Goal: Transaction & Acquisition: Purchase product/service

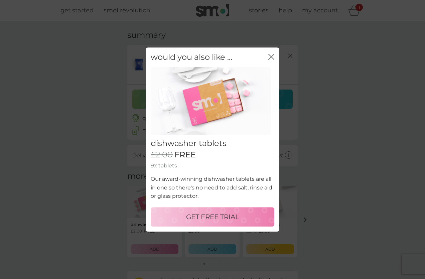
click at [215, 215] on p "GET FREE TRIAL" at bounding box center [212, 217] width 53 height 11
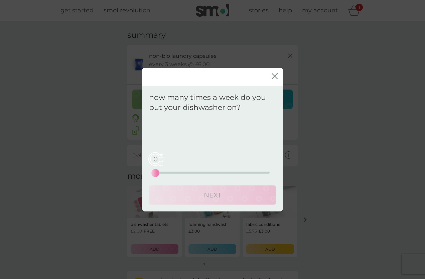
click at [196, 170] on div "0 0 12.5 25" at bounding box center [213, 163] width 114 height 27
click at [206, 172] on div "11 0 12.5 25" at bounding box center [213, 173] width 114 height 2
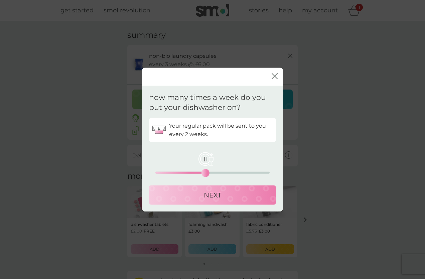
click at [184, 172] on div "11 0 12.5 25" at bounding box center [213, 173] width 114 height 2
click at [172, 172] on div "6 0 12.5 25" at bounding box center [213, 173] width 114 height 2
click at [196, 192] on div "NEXT" at bounding box center [213, 195] width 114 height 11
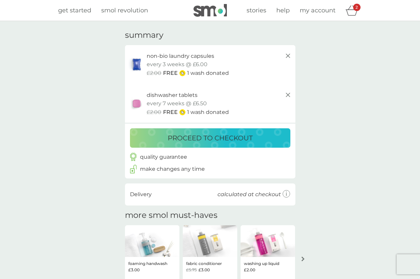
click at [370, 139] on div "your basket summary non-bio laundry capsules trial pack every 3 weeks @ £6.00 £…" at bounding box center [210, 183] width 420 height 325
click at [250, 134] on p "proceed to checkout" at bounding box center [210, 138] width 85 height 11
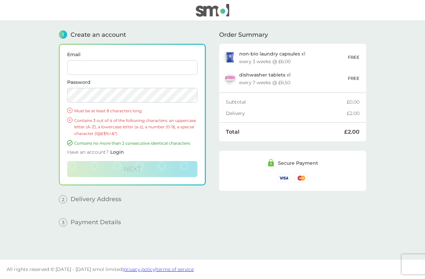
click at [117, 63] on input "Email" at bounding box center [132, 67] width 130 height 15
type input "[EMAIL_ADDRESS][DOMAIN_NAME]"
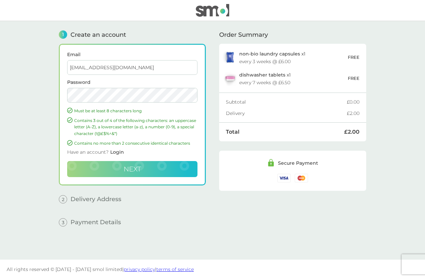
click at [133, 169] on span "Next" at bounding box center [132, 169] width 17 height 8
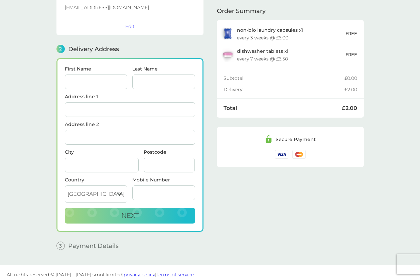
scroll to position [53, 0]
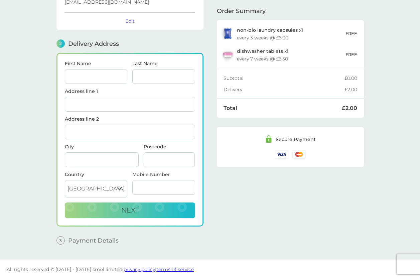
click at [89, 73] on input "First Name" at bounding box center [96, 76] width 63 height 15
type input "[PERSON_NAME]"
type input "[STREET_ADDRESS][PERSON_NAME]"
type input "[GEOGRAPHIC_DATA]"
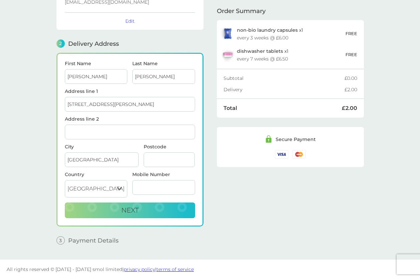
type input "MK40 3SZ"
type input "07438212056"
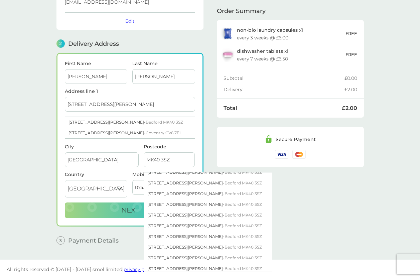
scroll to position [234, 0]
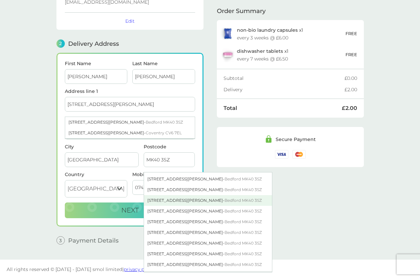
click at [166, 202] on div "[STREET_ADDRESS][PERSON_NAME]" at bounding box center [208, 200] width 128 height 11
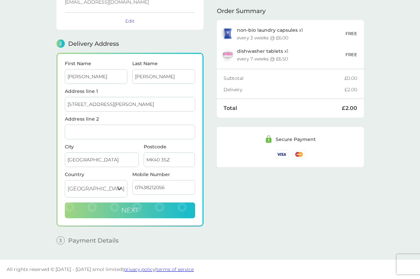
click at [147, 213] on button "Next" at bounding box center [130, 211] width 130 height 16
checkbox input "true"
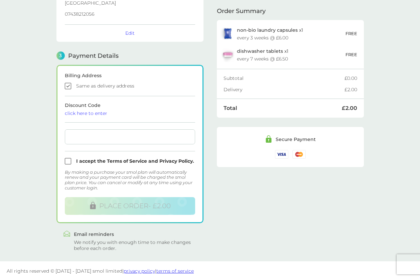
scroll to position [145, 0]
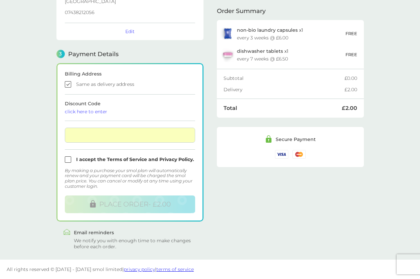
click at [68, 158] on input "checkbox" at bounding box center [130, 160] width 130 height 6
checkbox input "true"
click at [334, 193] on div "Order Summary non-bio laundry capsules x 1 every 3 weeks @ £6.00 FREE dishwashe…" at bounding box center [290, 63] width 147 height 374
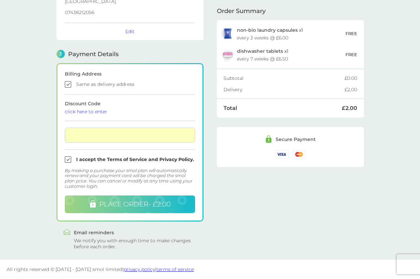
click at [152, 208] on span "PLACE ORDER - £2.00" at bounding box center [135, 204] width 72 height 8
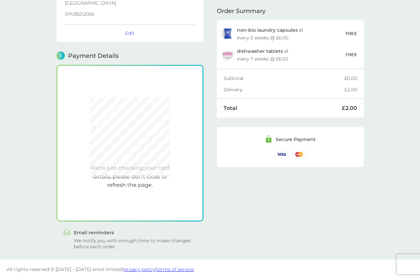
scroll to position [143, 0]
click at [320, 221] on div "Order Summary non-bio laundry capsules x 1 every 3 weeks @ £6.00 FREE dishwashe…" at bounding box center [290, 64] width 147 height 372
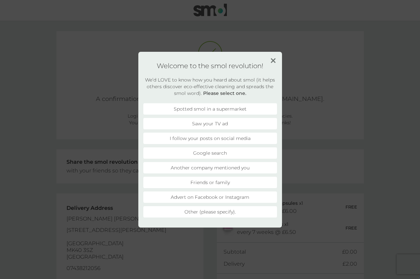
click at [242, 168] on li "Another company mentioned you" at bounding box center [210, 167] width 134 height 11
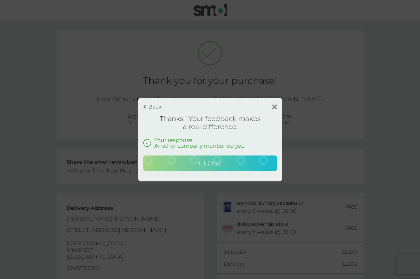
click at [222, 167] on button "Close" at bounding box center [210, 164] width 134 height 16
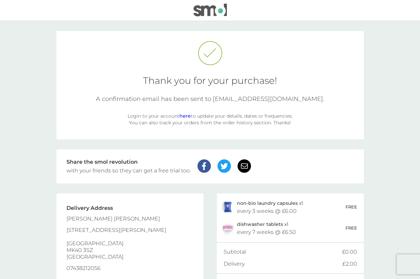
click at [187, 114] on link "here" at bounding box center [185, 116] width 11 height 6
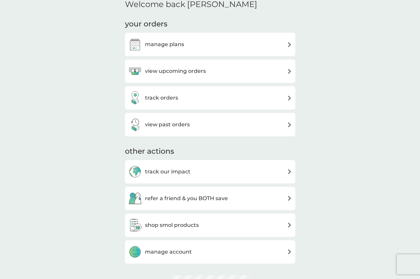
scroll to position [100, 0]
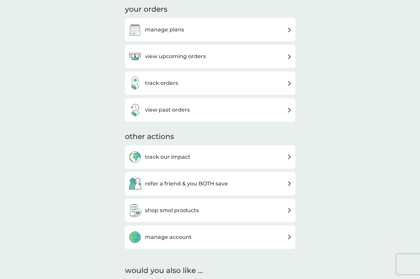
click at [182, 33] on h3 "manage plans" at bounding box center [164, 29] width 39 height 9
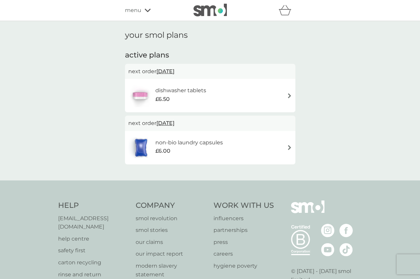
click at [290, 96] on img at bounding box center [289, 95] width 5 height 5
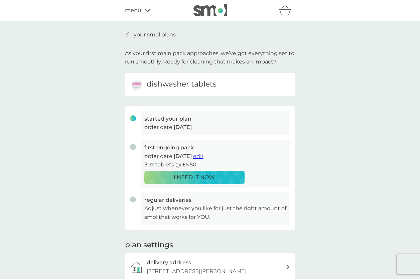
click at [140, 32] on p "your smol plans" at bounding box center [155, 34] width 42 height 9
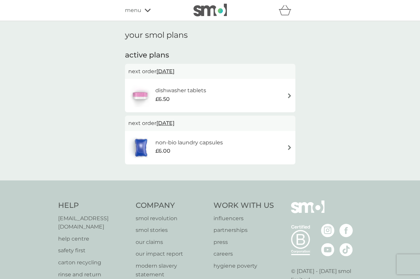
click at [141, 11] on div "menu" at bounding box center [153, 10] width 57 height 9
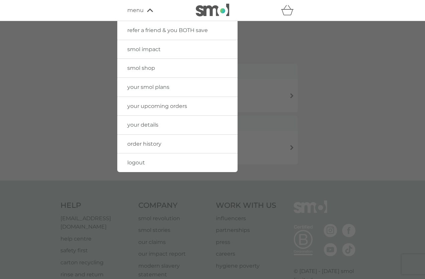
click at [138, 91] on link "your smol plans" at bounding box center [177, 87] width 120 height 19
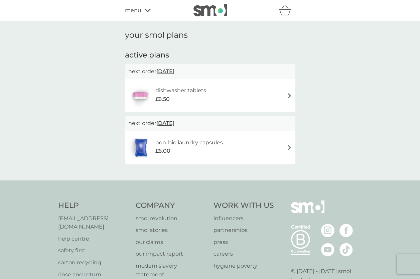
click at [138, 13] on span "menu" at bounding box center [133, 10] width 16 height 9
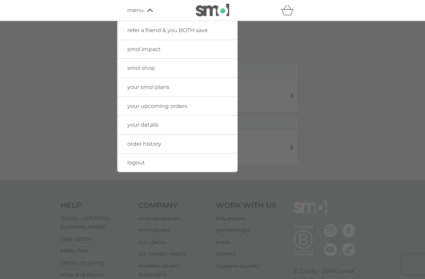
click at [341, 89] on div at bounding box center [212, 160] width 425 height 279
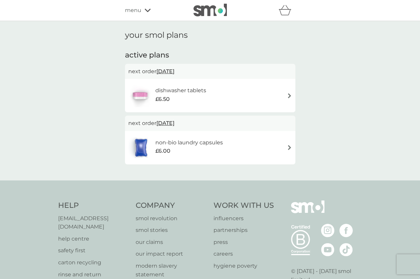
click at [274, 107] on div "dishwasher tablets £6.50" at bounding box center [210, 95] width 164 height 23
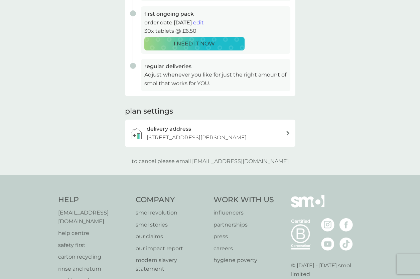
scroll to position [167, 0]
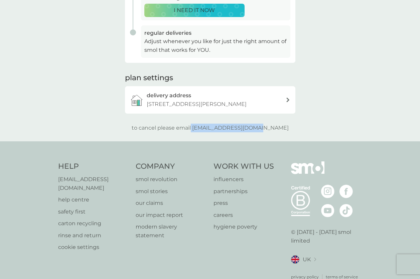
drag, startPoint x: 205, startPoint y: 127, endPoint x: 281, endPoint y: 126, distance: 75.3
click at [281, 126] on div "to cancel please email help@smolproducts.com" at bounding box center [210, 128] width 171 height 9
